Goal: Task Accomplishment & Management: Use online tool/utility

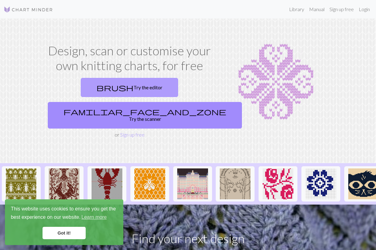
click at [104, 89] on link "brush Try the editor" at bounding box center [130, 87] width 98 height 19
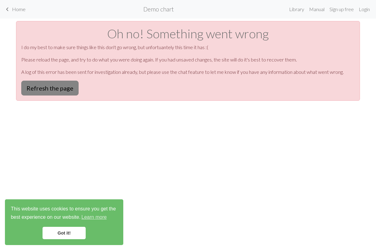
click at [59, 88] on button "Refresh the page" at bounding box center [49, 88] width 57 height 15
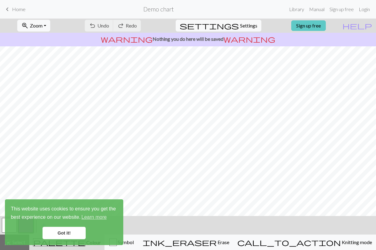
click at [326, 28] on link "Sign up free" at bounding box center [309, 25] width 35 height 10
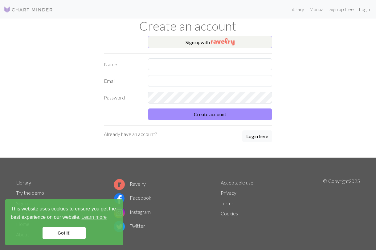
click at [240, 42] on button "Sign up with" at bounding box center [210, 42] width 125 height 12
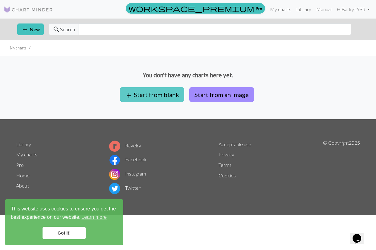
click at [134, 96] on button "add Start from blank" at bounding box center [152, 94] width 64 height 15
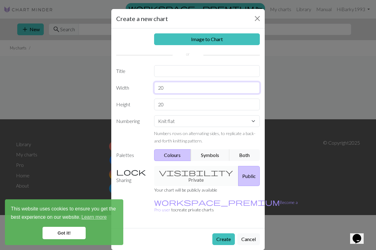
drag, startPoint x: 175, startPoint y: 89, endPoint x: 136, endPoint y: 90, distance: 38.9
click at [136, 90] on div "Width 20" at bounding box center [188, 88] width 151 height 12
type input "24"
drag, startPoint x: 166, startPoint y: 108, endPoint x: 152, endPoint y: 109, distance: 13.9
click at [152, 109] on div "20" at bounding box center [208, 104] width 114 height 12
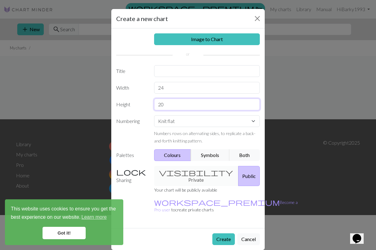
type input "2"
type input "70"
select select "round"
click at [220, 233] on button "Create" at bounding box center [224, 239] width 23 height 12
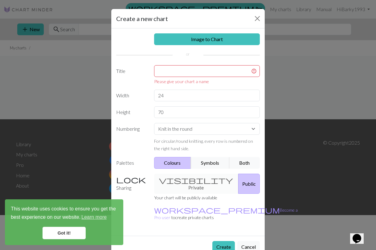
click at [188, 182] on div "visibility Private Public" at bounding box center [208, 183] width 114 height 20
click at [218, 241] on button "Create" at bounding box center [224, 247] width 23 height 12
click at [202, 69] on input "text" at bounding box center [207, 71] width 106 height 12
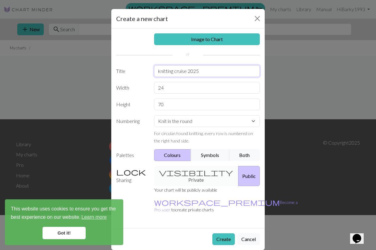
type input "knitting cruise 2025"
click at [224, 233] on button "Create" at bounding box center [224, 239] width 23 height 12
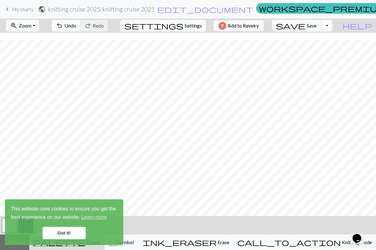
scroll to position [232, 0]
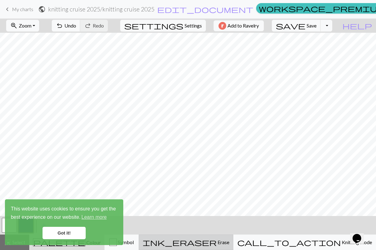
click at [230, 243] on span "Erase" at bounding box center [223, 242] width 13 height 6
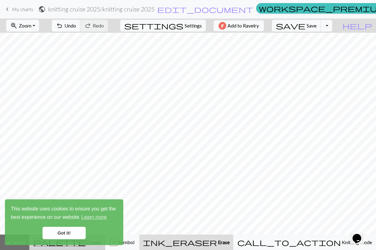
click at [94, 247] on button "palette Colour Colour" at bounding box center [67, 241] width 76 height 15
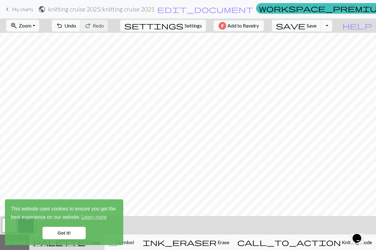
click at [53, 232] on link "Got it!" at bounding box center [64, 233] width 43 height 12
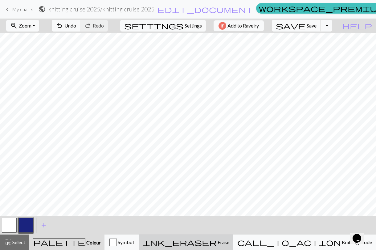
click at [234, 246] on button "ink_eraser Erase Erase" at bounding box center [186, 241] width 95 height 15
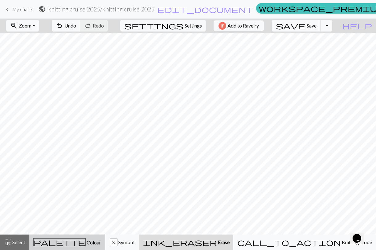
click at [93, 243] on div "palette Colour Colour" at bounding box center [67, 242] width 68 height 8
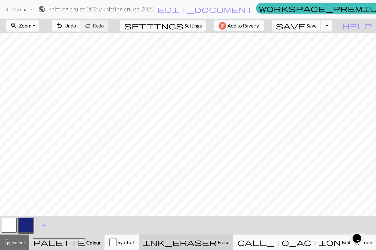
drag, startPoint x: 263, startPoint y: 247, endPoint x: 262, endPoint y: 242, distance: 4.3
click at [234, 247] on button "ink_eraser Erase Erase" at bounding box center [186, 241] width 95 height 15
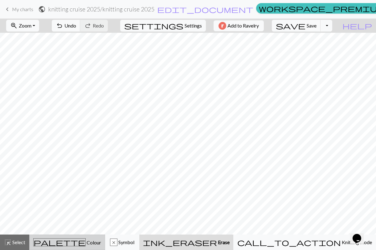
click at [86, 243] on span "Colour" at bounding box center [93, 242] width 15 height 6
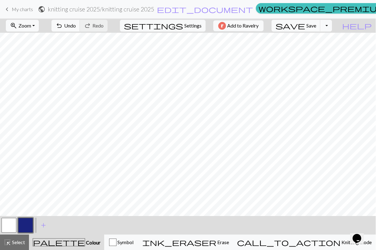
scroll to position [0, 0]
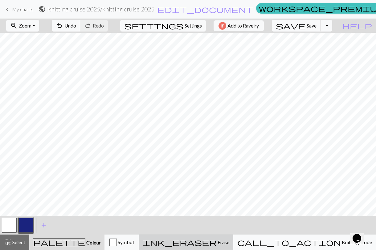
click at [230, 242] on span "Erase" at bounding box center [223, 242] width 13 height 6
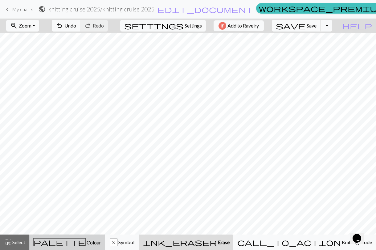
click at [86, 240] on div "palette Colour Colour" at bounding box center [67, 242] width 68 height 8
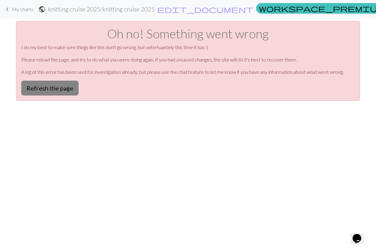
click at [60, 82] on button "Refresh the page" at bounding box center [49, 88] width 57 height 15
click at [43, 91] on button "Refresh the page" at bounding box center [49, 88] width 57 height 15
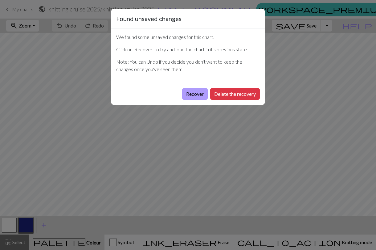
click at [197, 95] on button "Recover" at bounding box center [195, 94] width 26 height 12
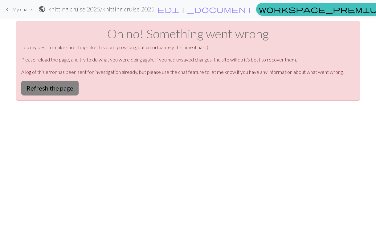
click at [56, 89] on button "Refresh the page" at bounding box center [49, 88] width 57 height 15
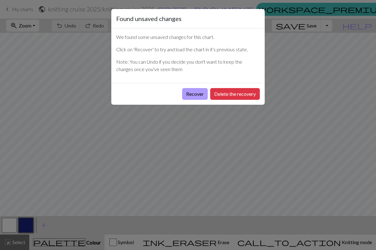
click at [189, 94] on button "Recover" at bounding box center [195, 94] width 26 height 12
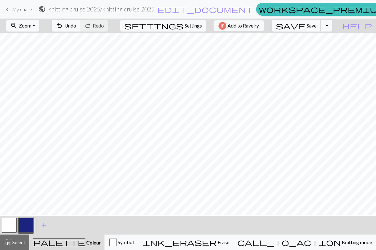
scroll to position [270, 0]
click at [306, 28] on span "save" at bounding box center [291, 25] width 30 height 9
drag, startPoint x: 245, startPoint y: 240, endPoint x: 247, endPoint y: 232, distance: 8.5
click at [230, 240] on span "Erase" at bounding box center [223, 242] width 13 height 6
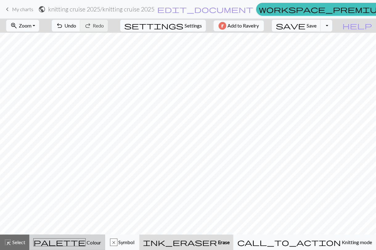
click at [101, 242] on div "palette Colour Colour" at bounding box center [67, 242] width 68 height 8
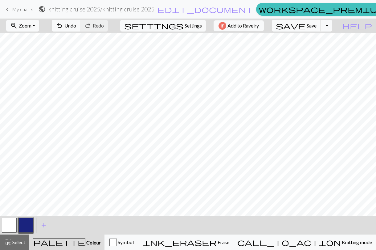
scroll to position [0, 0]
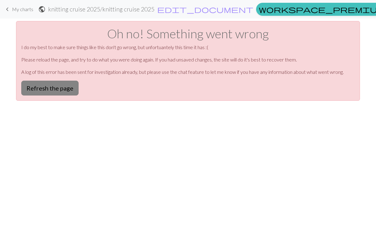
click at [54, 90] on button "Refresh the page" at bounding box center [49, 88] width 57 height 15
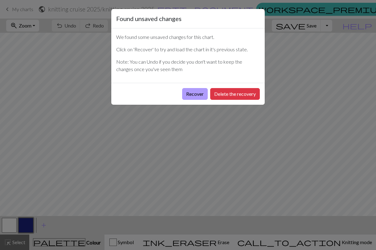
click at [194, 95] on button "Recover" at bounding box center [195, 94] width 26 height 12
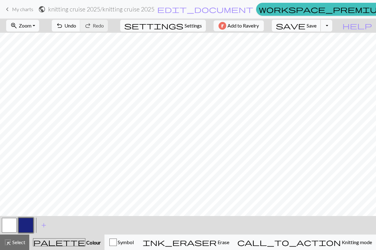
click at [317, 24] on span "Save" at bounding box center [312, 26] width 10 height 6
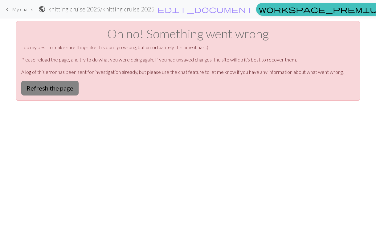
click at [65, 90] on button "Refresh the page" at bounding box center [49, 88] width 57 height 15
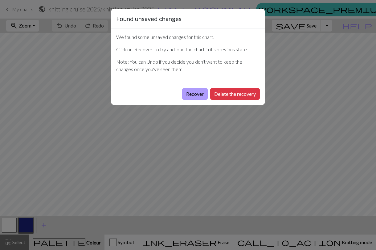
click at [193, 94] on button "Recover" at bounding box center [195, 94] width 26 height 12
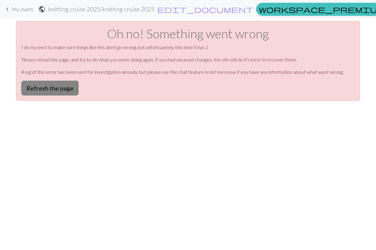
click at [69, 92] on button "Refresh the page" at bounding box center [49, 88] width 57 height 15
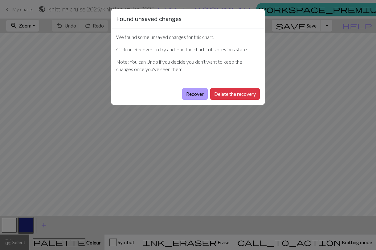
click at [194, 96] on button "Recover" at bounding box center [195, 94] width 26 height 12
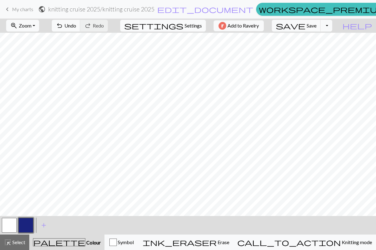
click at [178, 28] on span "settings" at bounding box center [153, 25] width 59 height 9
select select "aran"
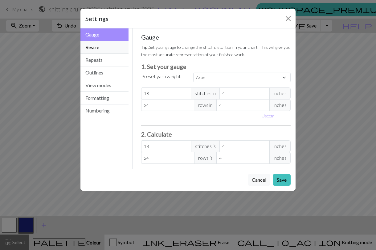
click at [101, 48] on button "Resize" at bounding box center [105, 47] width 48 height 13
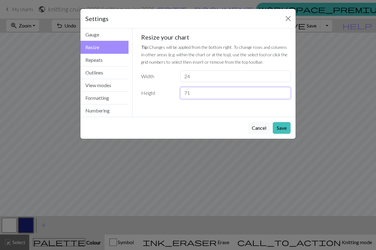
click at [286, 92] on input "71" at bounding box center [236, 93] width 110 height 12
click at [285, 92] on input "72" at bounding box center [236, 93] width 110 height 12
click at [285, 92] on input "73" at bounding box center [236, 93] width 110 height 12
click at [285, 92] on input "74" at bounding box center [236, 93] width 110 height 12
click at [285, 92] on input "75" at bounding box center [236, 93] width 110 height 12
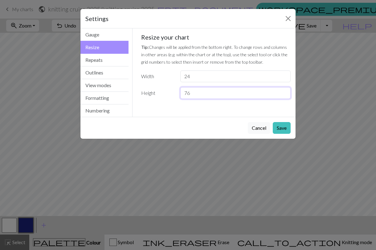
click at [285, 92] on input "76" at bounding box center [236, 93] width 110 height 12
click at [285, 92] on input "77" at bounding box center [236, 93] width 110 height 12
click at [285, 92] on input "78" at bounding box center [236, 93] width 110 height 12
click at [285, 92] on input "79" at bounding box center [236, 93] width 110 height 12
click at [285, 92] on input "80" at bounding box center [236, 93] width 110 height 12
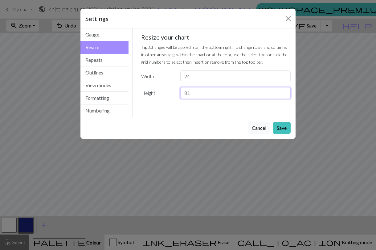
click at [285, 92] on input "81" at bounding box center [236, 93] width 110 height 12
click at [285, 92] on input "82" at bounding box center [236, 93] width 110 height 12
click at [285, 92] on input "83" at bounding box center [236, 93] width 110 height 12
click at [285, 92] on input "84" at bounding box center [236, 93] width 110 height 12
click at [285, 92] on input "85" at bounding box center [236, 93] width 110 height 12
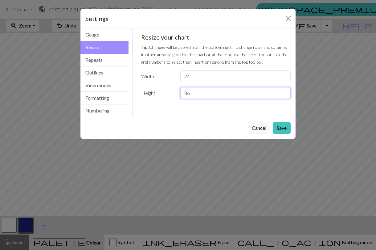
click at [285, 92] on input "86" at bounding box center [236, 93] width 110 height 12
click at [285, 92] on input "87" at bounding box center [236, 93] width 110 height 12
click at [285, 92] on input "88" at bounding box center [236, 93] width 110 height 12
click at [285, 92] on input "89" at bounding box center [236, 93] width 110 height 12
type input "90"
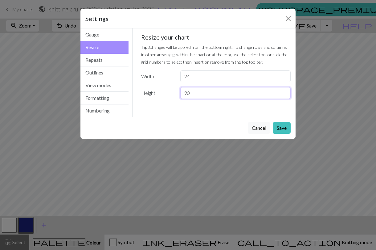
click at [285, 92] on input "90" at bounding box center [236, 93] width 110 height 12
click at [285, 127] on button "Save" at bounding box center [282, 128] width 18 height 12
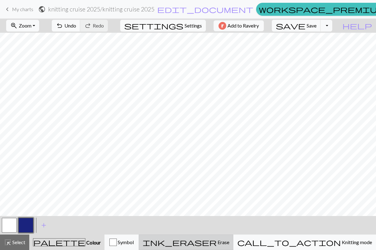
click at [234, 246] on button "ink_eraser Erase Erase" at bounding box center [186, 241] width 95 height 15
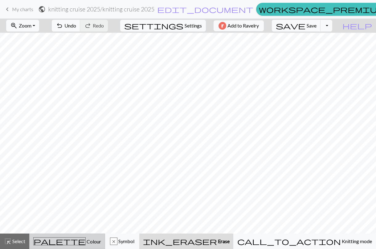
click at [73, 247] on button "palette Colour Colour" at bounding box center [67, 240] width 76 height 15
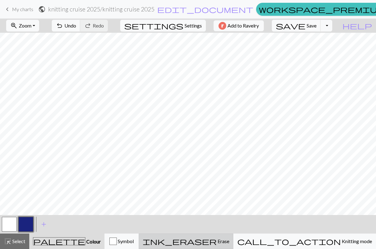
click at [230, 243] on div "ink_eraser Erase Erase" at bounding box center [186, 240] width 87 height 7
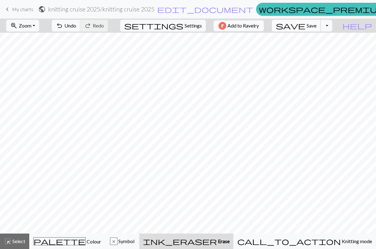
click at [306, 26] on span "save" at bounding box center [291, 25] width 30 height 9
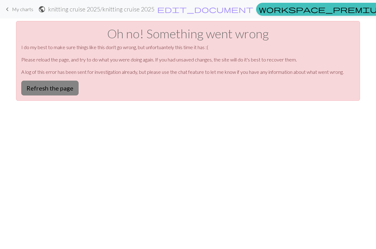
click at [60, 87] on button "Refresh the page" at bounding box center [49, 88] width 57 height 15
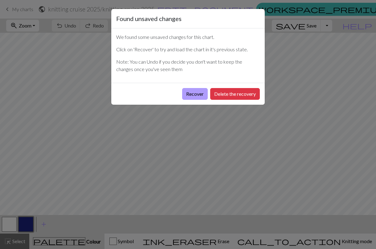
click at [191, 96] on button "Recover" at bounding box center [195, 94] width 26 height 12
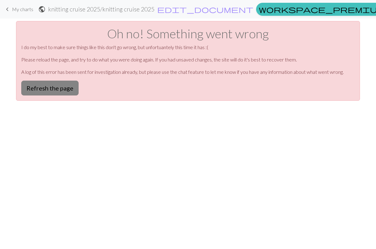
click at [56, 88] on button "Refresh the page" at bounding box center [49, 88] width 57 height 15
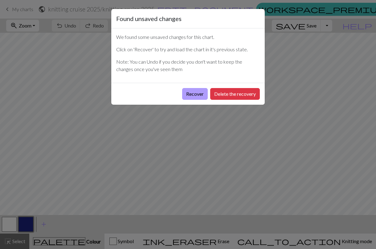
click at [194, 92] on button "Recover" at bounding box center [195, 94] width 26 height 12
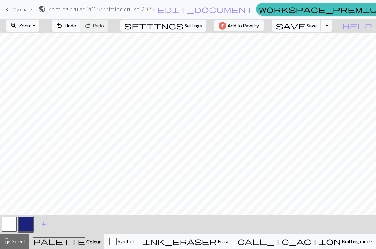
click at [185, 26] on span "Settings" at bounding box center [193, 25] width 17 height 7
select select "aran"
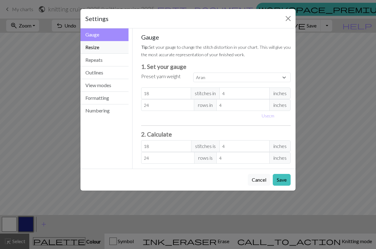
click at [102, 51] on button "Resize" at bounding box center [105, 47] width 48 height 13
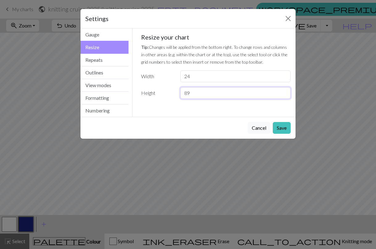
click at [285, 94] on input "89" at bounding box center [236, 93] width 110 height 12
click at [285, 94] on input "88" at bounding box center [236, 93] width 110 height 12
click at [285, 94] on input "87" at bounding box center [236, 93] width 110 height 12
click at [285, 94] on input "86" at bounding box center [236, 93] width 110 height 12
click at [285, 94] on input "85" at bounding box center [236, 93] width 110 height 12
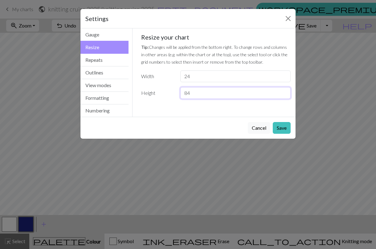
click at [285, 94] on input "84" at bounding box center [236, 93] width 110 height 12
click at [285, 94] on input "83" at bounding box center [236, 93] width 110 height 12
click at [285, 94] on input "82" at bounding box center [236, 93] width 110 height 12
click at [285, 94] on input "81" at bounding box center [236, 93] width 110 height 12
type input "80"
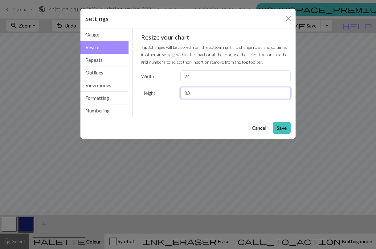
click at [285, 94] on input "80" at bounding box center [236, 93] width 110 height 12
click at [283, 127] on button "Save" at bounding box center [282, 128] width 18 height 12
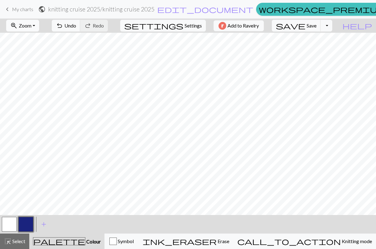
click at [31, 25] on span "Zoom" at bounding box center [25, 26] width 13 height 6
click at [48, 71] on button "50%" at bounding box center [30, 74] width 49 height 10
click at [173, 23] on span "settings" at bounding box center [153, 25] width 59 height 9
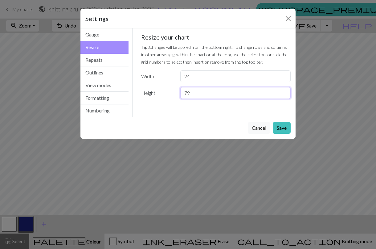
click at [285, 95] on input "79" at bounding box center [236, 93] width 110 height 12
click at [284, 95] on input "78" at bounding box center [236, 93] width 110 height 12
click at [285, 95] on input "77" at bounding box center [236, 93] width 110 height 12
click at [285, 95] on input "76" at bounding box center [236, 93] width 110 height 12
click at [285, 95] on input "75" at bounding box center [236, 93] width 110 height 12
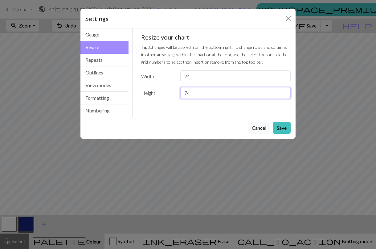
click at [285, 95] on input "74" at bounding box center [236, 93] width 110 height 12
click at [285, 95] on input "73" at bounding box center [236, 93] width 110 height 12
click at [285, 95] on input "72" at bounding box center [236, 93] width 110 height 12
click at [285, 95] on input "71" at bounding box center [236, 93] width 110 height 12
type input "70"
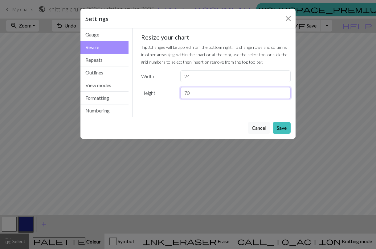
click at [285, 95] on input "70" at bounding box center [236, 93] width 110 height 12
click at [281, 127] on button "Save" at bounding box center [282, 128] width 18 height 12
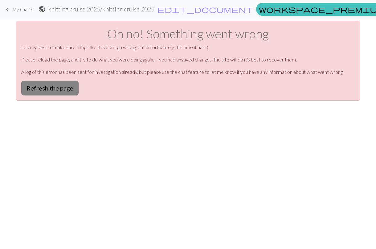
click at [40, 90] on button "Refresh the page" at bounding box center [49, 88] width 57 height 15
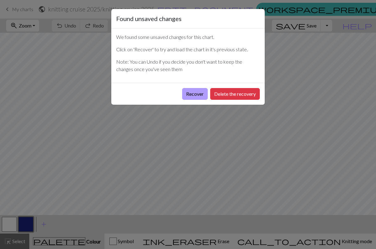
click at [186, 94] on button "Recover" at bounding box center [195, 94] width 26 height 12
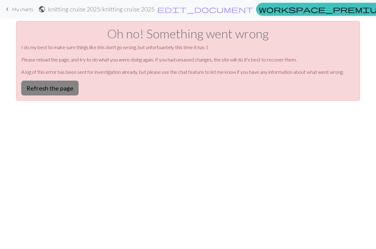
click at [60, 85] on button "Refresh the page" at bounding box center [49, 88] width 57 height 15
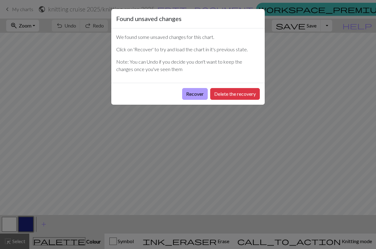
click at [188, 96] on button "Recover" at bounding box center [195, 94] width 26 height 12
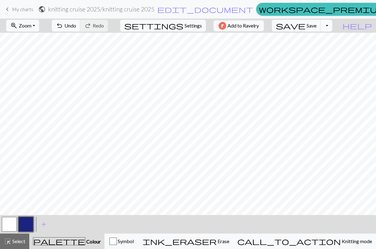
click at [333, 25] on button "Toggle Dropdown" at bounding box center [327, 26] width 12 height 12
click at [314, 52] on button "save_alt Download" at bounding box center [282, 49] width 102 height 10
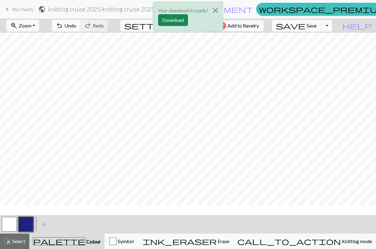
scroll to position [101, 0]
click at [181, 24] on button "Download" at bounding box center [173, 20] width 30 height 12
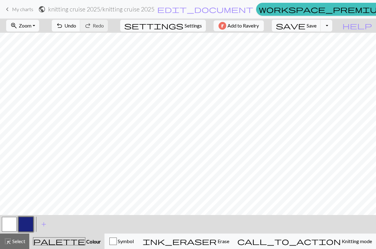
scroll to position [0, 0]
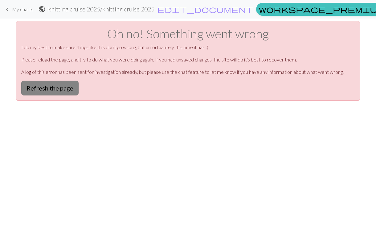
click at [68, 90] on button "Refresh the page" at bounding box center [49, 88] width 57 height 15
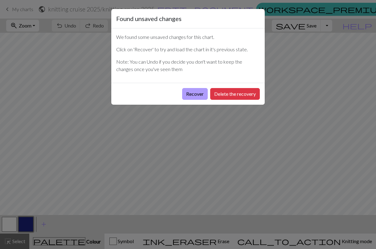
click at [187, 94] on button "Recover" at bounding box center [195, 94] width 26 height 12
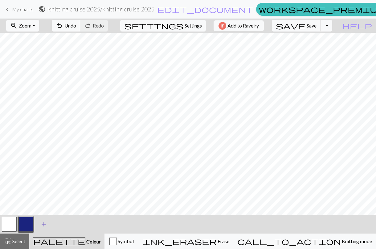
click at [44, 225] on span "add" at bounding box center [43, 224] width 7 height 9
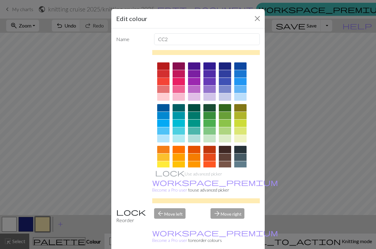
click at [162, 74] on div at bounding box center [163, 73] width 12 height 7
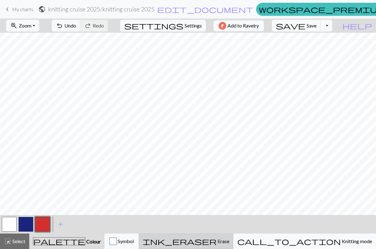
click at [217, 243] on span "ink_eraser" at bounding box center [180, 241] width 74 height 9
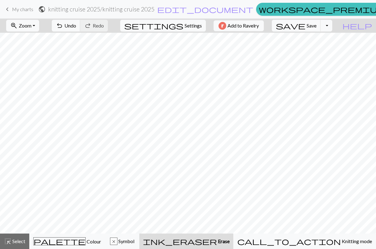
scroll to position [259, 0]
click at [67, 240] on span "palette" at bounding box center [60, 241] width 52 height 9
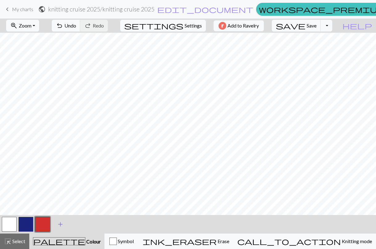
click at [64, 224] on span "add" at bounding box center [60, 224] width 7 height 9
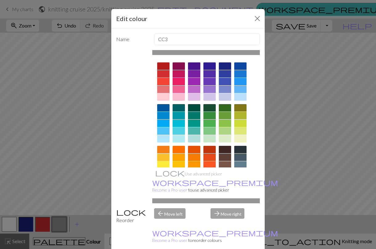
click at [195, 65] on div at bounding box center [194, 65] width 12 height 7
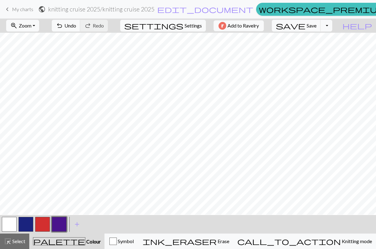
scroll to position [204, 0]
click at [79, 224] on span "add" at bounding box center [76, 224] width 7 height 9
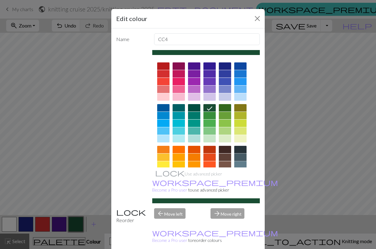
click at [243, 158] on div at bounding box center [241, 156] width 12 height 7
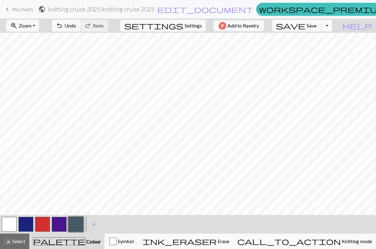
scroll to position [234, 0]
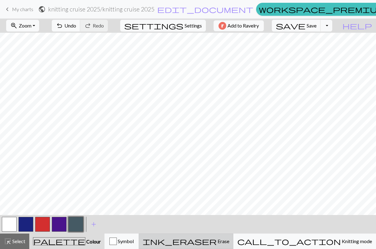
click at [230, 240] on span "Erase" at bounding box center [223, 241] width 13 height 6
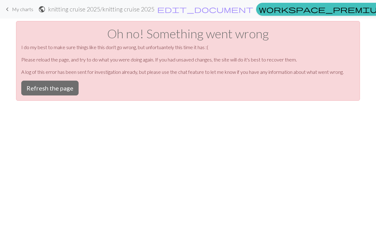
scroll to position [0, 0]
click at [66, 90] on button "Refresh the page" at bounding box center [49, 88] width 57 height 15
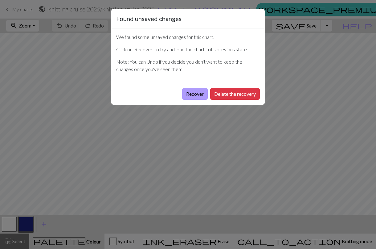
click at [198, 93] on button "Recover" at bounding box center [195, 94] width 26 height 12
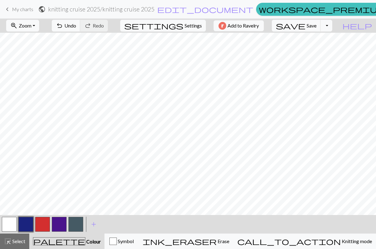
scroll to position [278, 0]
click at [60, 226] on button "button" at bounding box center [59, 224] width 15 height 15
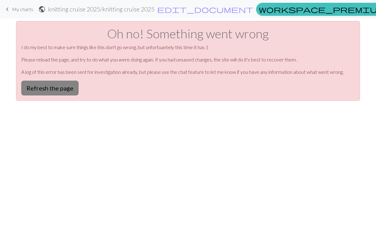
click at [56, 92] on button "Refresh the page" at bounding box center [49, 88] width 57 height 15
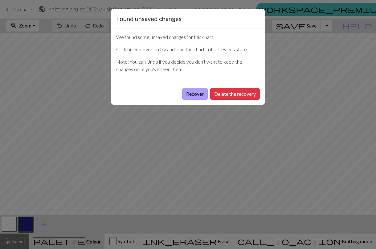
click at [195, 95] on button "Recover" at bounding box center [195, 94] width 26 height 12
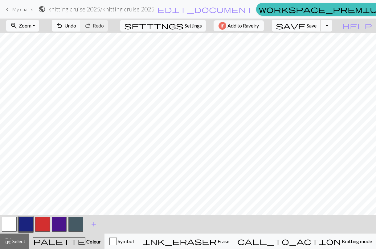
click at [306, 27] on span "save" at bounding box center [291, 25] width 30 height 9
click at [333, 25] on button "Toggle Dropdown" at bounding box center [327, 26] width 12 height 12
click at [321, 50] on button "save_alt Download" at bounding box center [282, 49] width 102 height 10
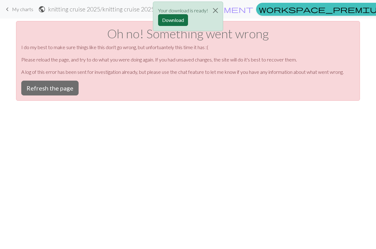
click at [185, 24] on button "Download" at bounding box center [173, 20] width 30 height 12
